Goal: Information Seeking & Learning: Understand process/instructions

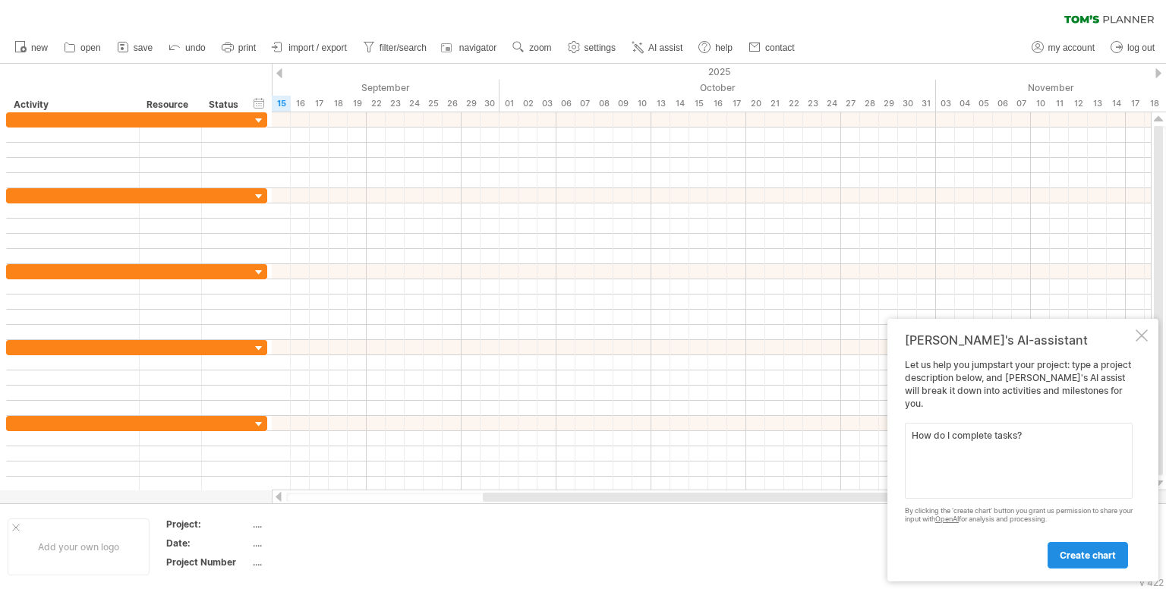
type textarea "How do I complete tasks?"
click at [1078, 560] on span "create chart" at bounding box center [1088, 555] width 56 height 11
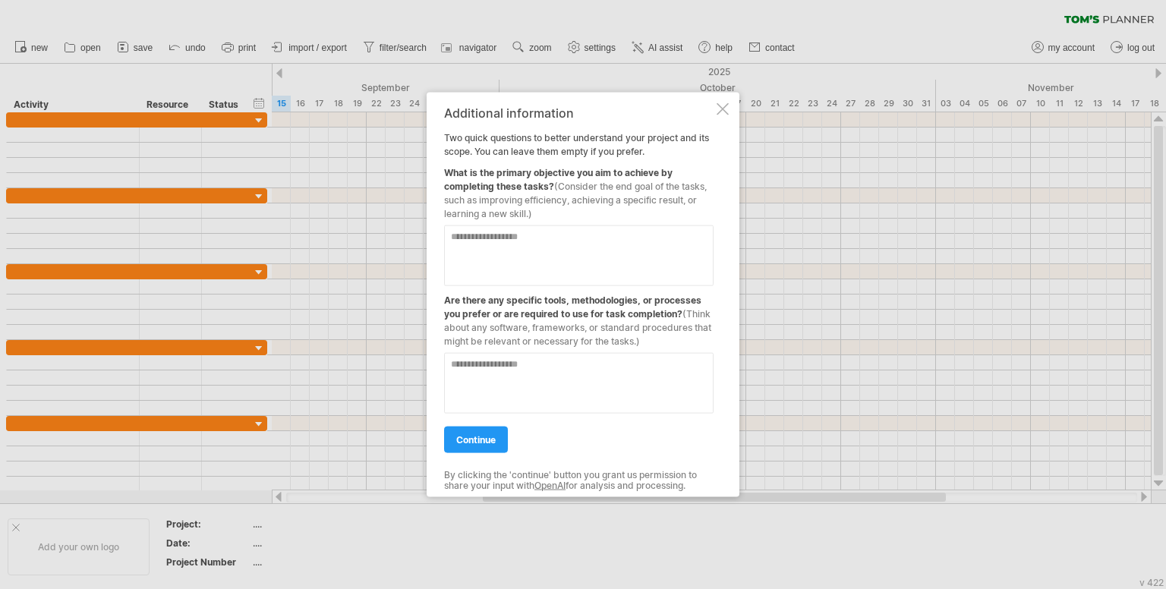
click at [610, 235] on textarea at bounding box center [578, 255] width 269 height 61
type textarea "**********"
click at [657, 370] on textarea at bounding box center [578, 383] width 269 height 61
type textarea "**********"
click at [497, 433] on link "continue" at bounding box center [476, 440] width 64 height 27
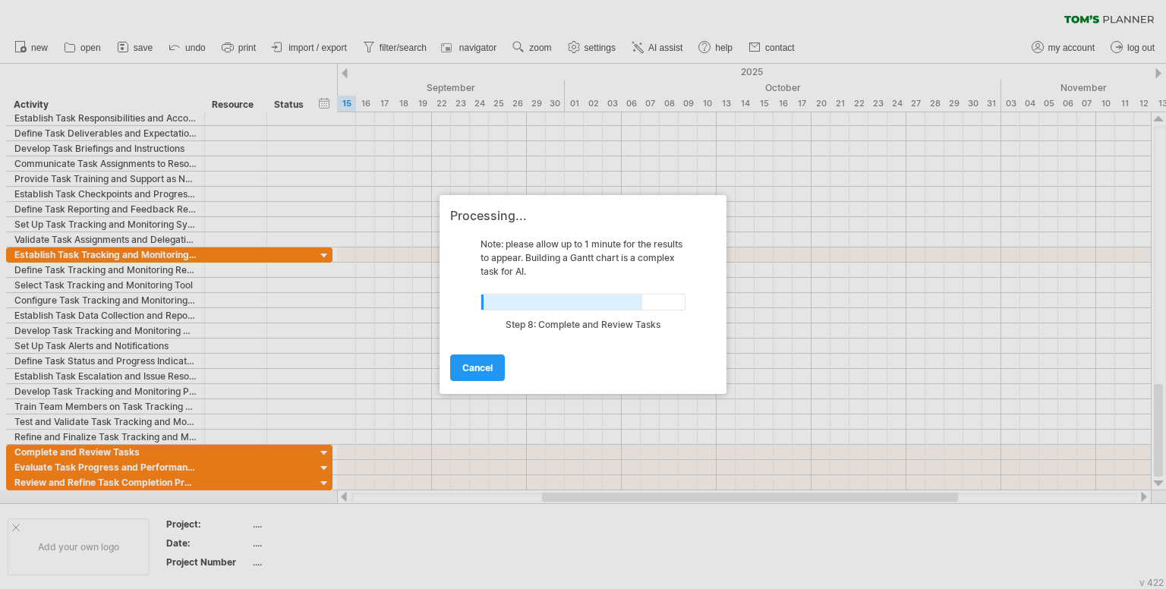
click at [323, 452] on div at bounding box center [583, 294] width 1166 height 589
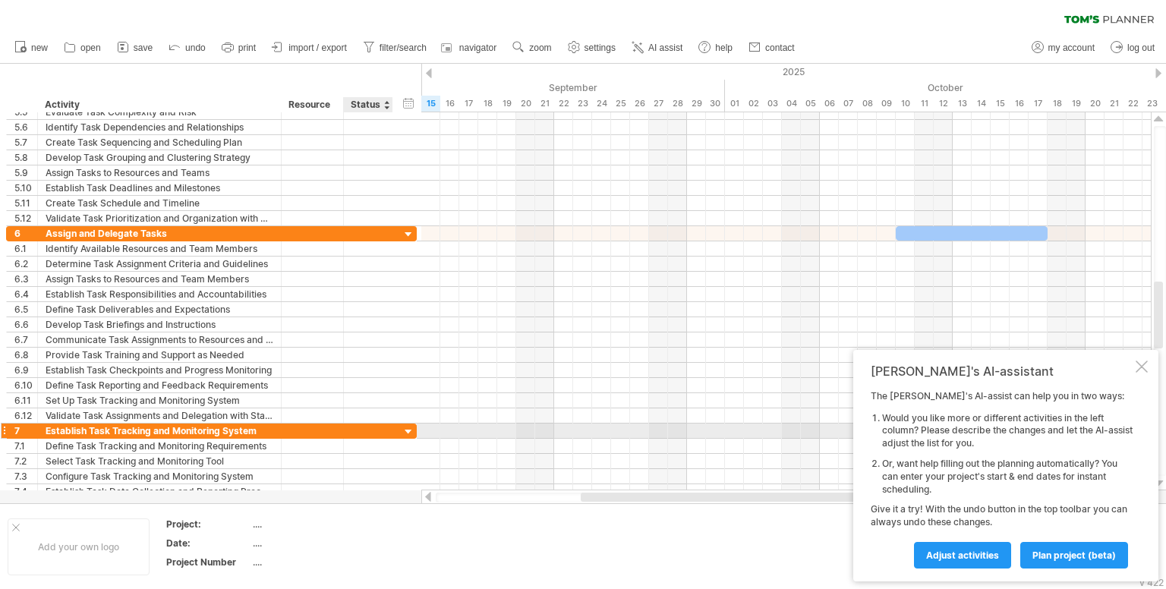
click at [407, 430] on div at bounding box center [409, 432] width 14 height 14
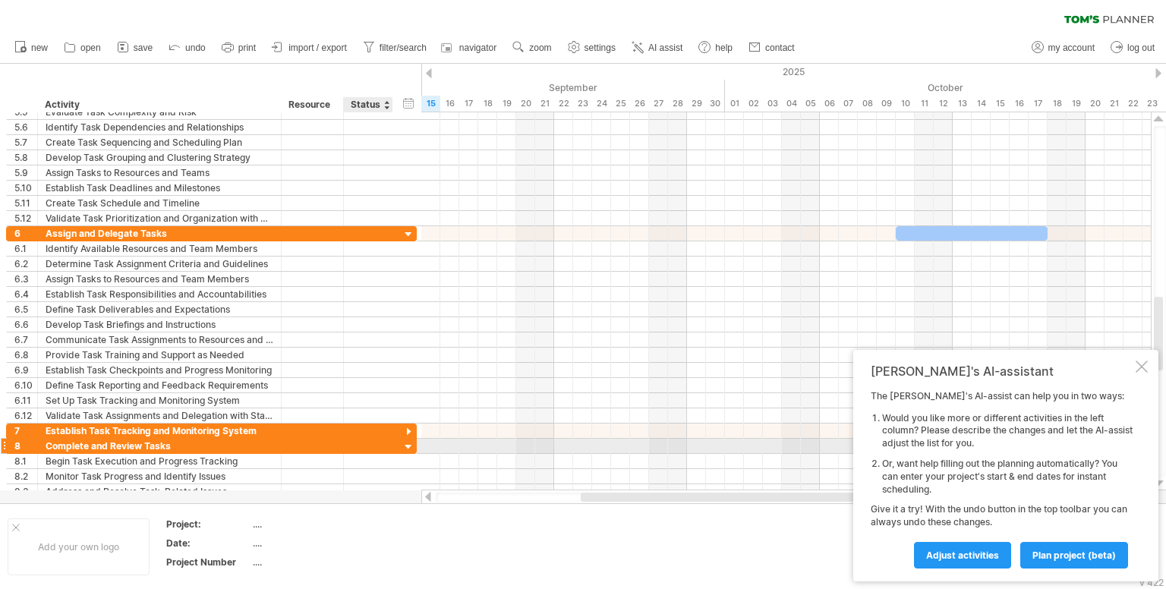
click at [404, 441] on div at bounding box center [409, 447] width 14 height 14
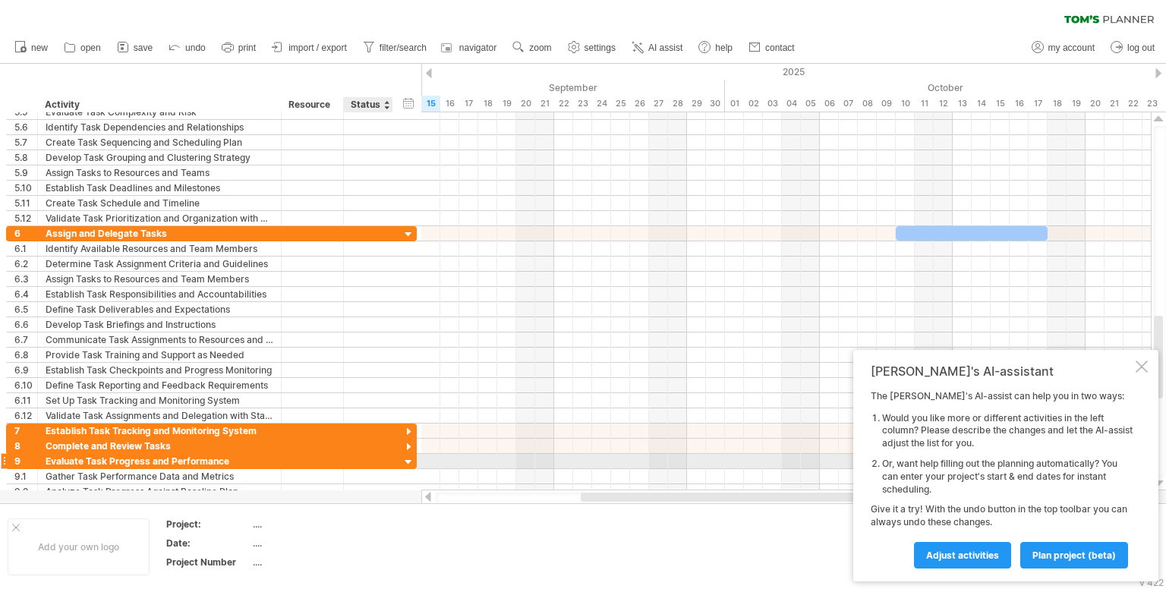
click at [405, 459] on div at bounding box center [409, 462] width 14 height 14
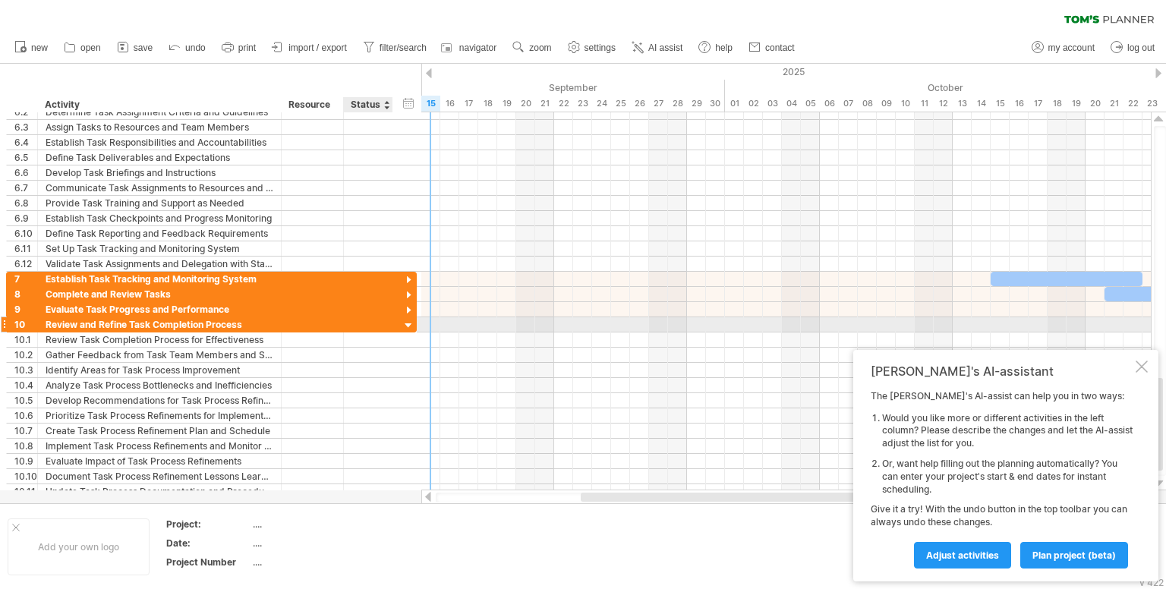
click at [408, 320] on div at bounding box center [409, 326] width 14 height 14
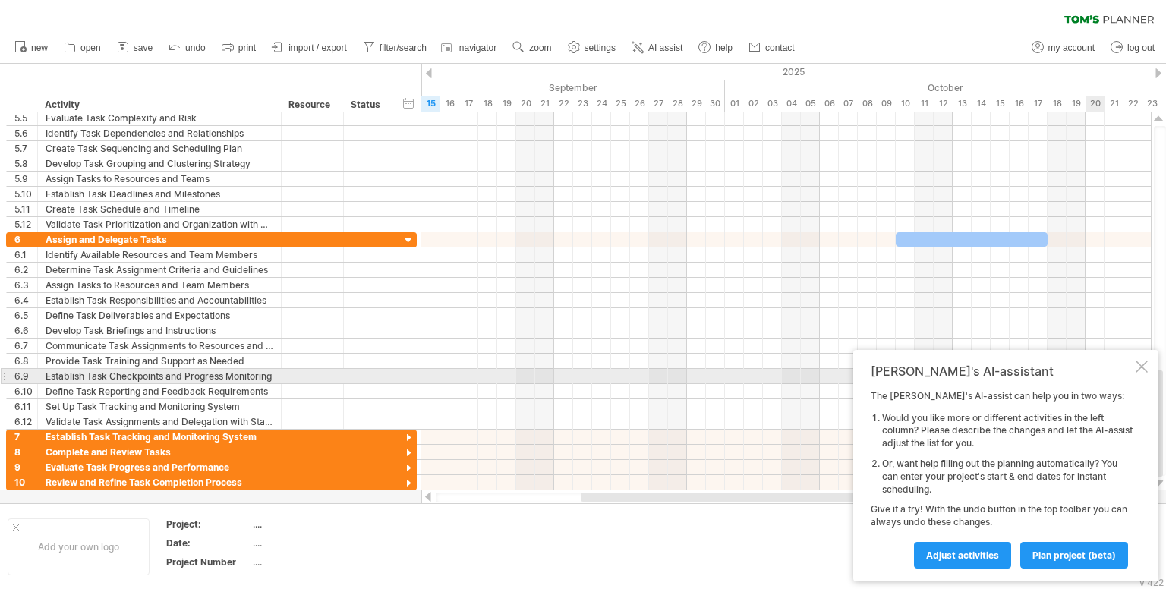
click at [1141, 370] on div at bounding box center [1142, 367] width 12 height 12
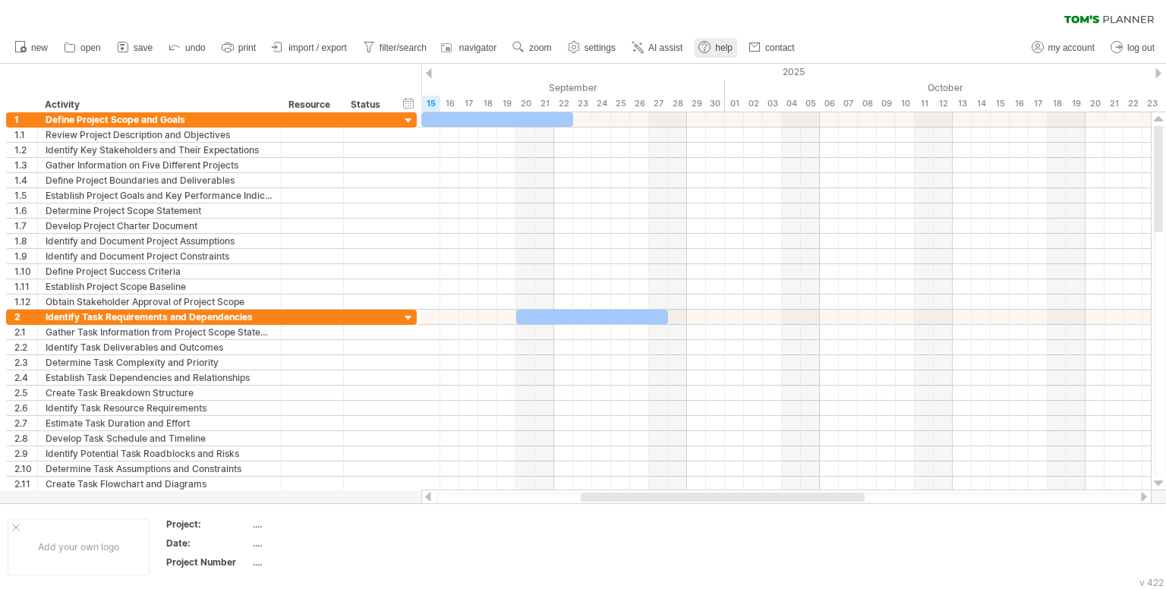
click at [720, 51] on span "help" at bounding box center [723, 48] width 17 height 11
